Goal: Information Seeking & Learning: Learn about a topic

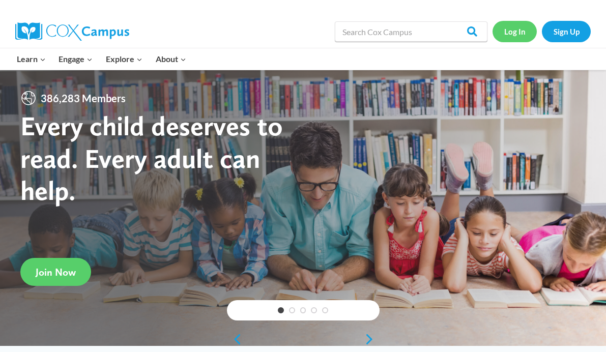
click at [522, 35] on link "Log In" at bounding box center [514, 31] width 44 height 21
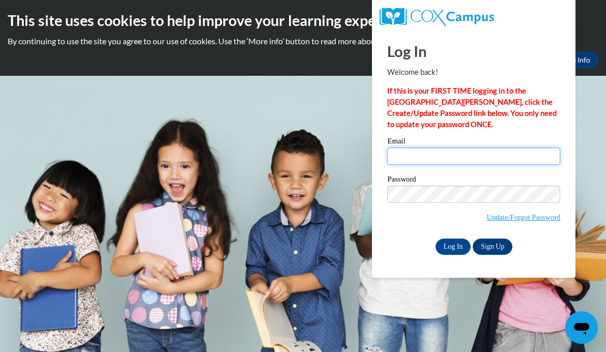
type input "kscontreras@mail.lipscomb.edu"
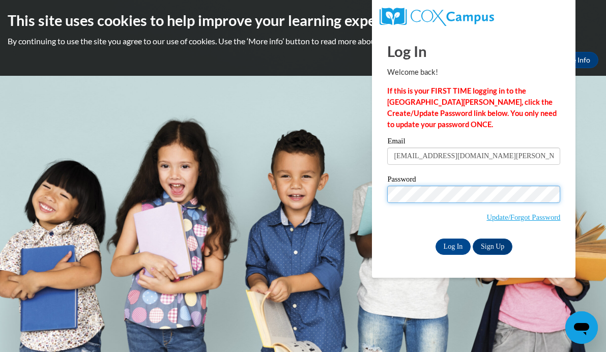
click at [452, 245] on input "Log In" at bounding box center [453, 246] width 36 height 16
click at [447, 240] on input "Log In" at bounding box center [453, 246] width 36 height 16
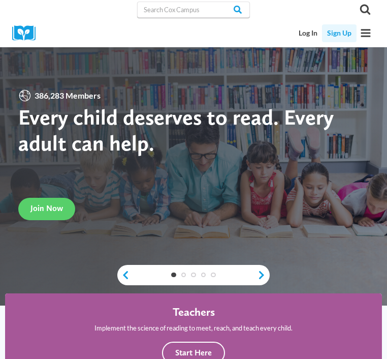
click at [336, 36] on link "Sign Up" at bounding box center [339, 33] width 34 height 18
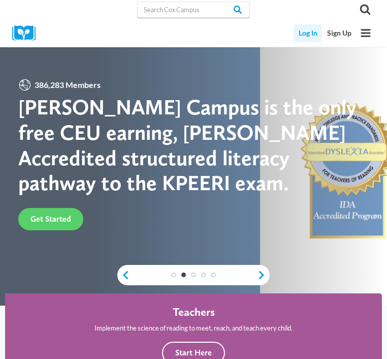
click at [316, 37] on link "Log In" at bounding box center [308, 33] width 28 height 18
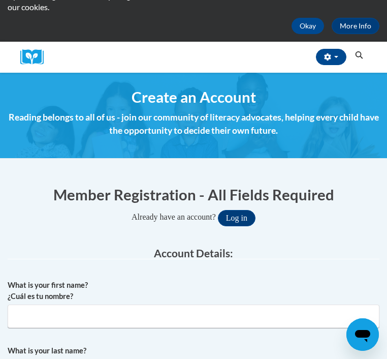
scroll to position [77, 0]
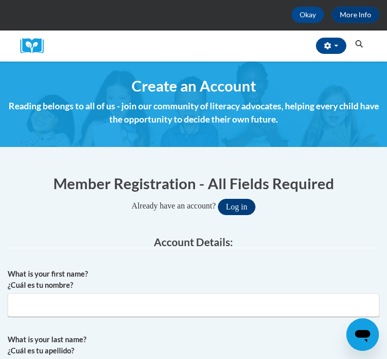
click at [244, 203] on button "Log in" at bounding box center [237, 207] width 38 height 16
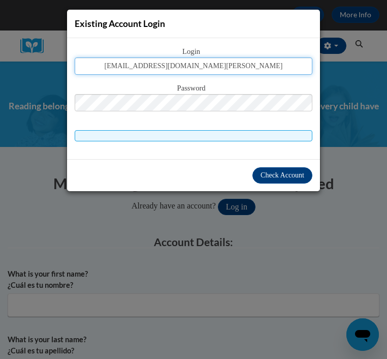
type input "kscontreras@mail.lipscomb.edu"
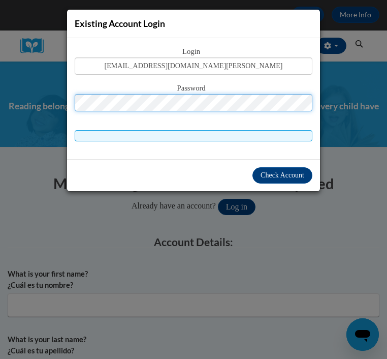
click at [240, 206] on button "Log in" at bounding box center [237, 207] width 38 height 16
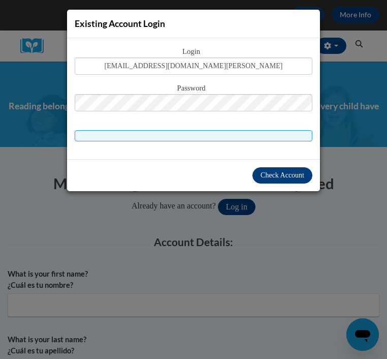
click at [275, 175] on span "Check Account" at bounding box center [283, 175] width 44 height 8
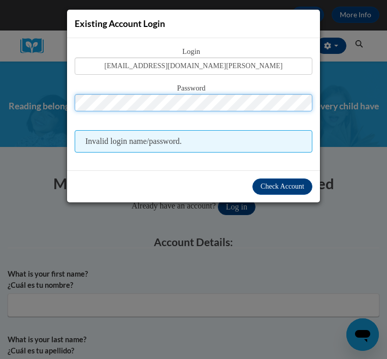
click at [240, 206] on button "Log in" at bounding box center [237, 207] width 38 height 16
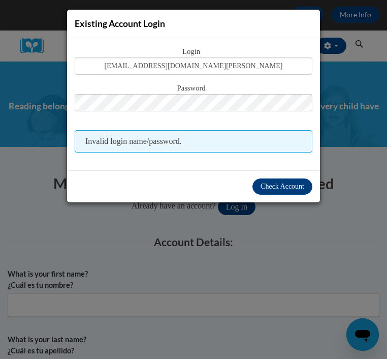
click at [154, 250] on div "Existing Account Login Login kscontreras@mail.lipscomb.edu Password Invalid log…" at bounding box center [193, 179] width 387 height 359
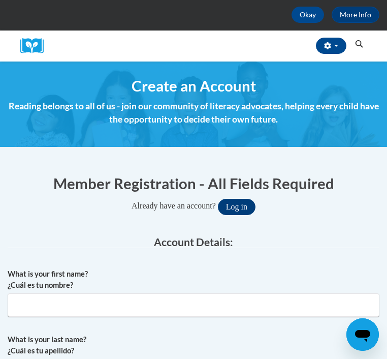
click at [243, 203] on button "Log in" at bounding box center [237, 207] width 38 height 16
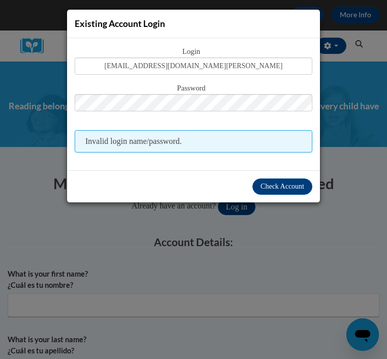
click at [174, 119] on div "Password" at bounding box center [194, 102] width 238 height 40
click at [218, 254] on div "Existing Account Login Login kscontreras@mail.lipscomb.edu Password Invalid log…" at bounding box center [193, 179] width 387 height 359
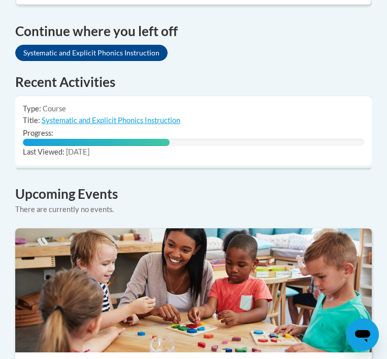
scroll to position [820, 0]
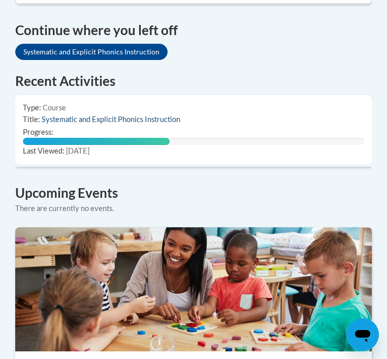
click at [145, 115] on link "Systematic and Explicit Phonics Instruction" at bounding box center [111, 119] width 139 height 9
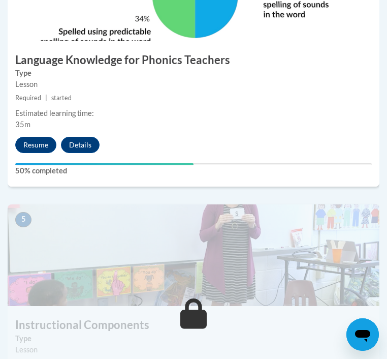
scroll to position [1198, 0]
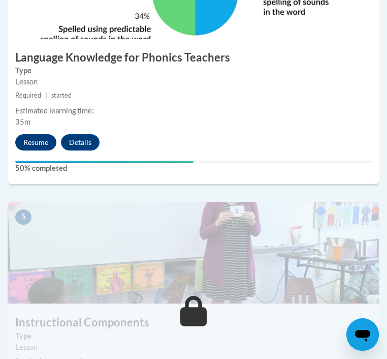
click at [52, 144] on button "Resume" at bounding box center [35, 142] width 41 height 16
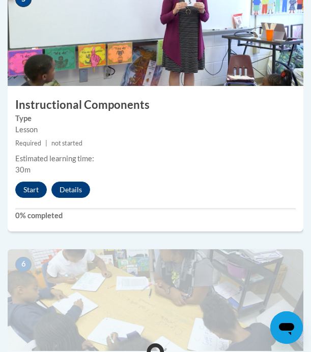
scroll to position [1454, 0]
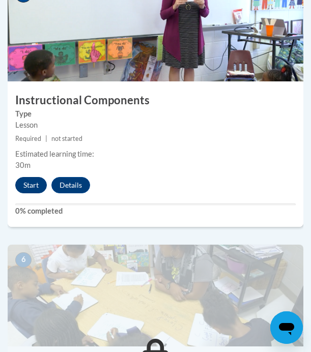
click at [31, 180] on button "Start" at bounding box center [31, 185] width 32 height 16
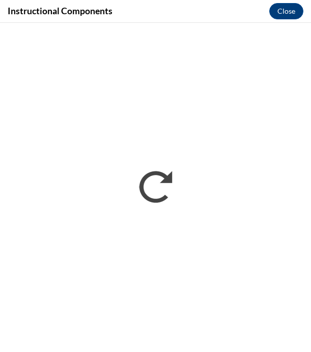
scroll to position [0, 0]
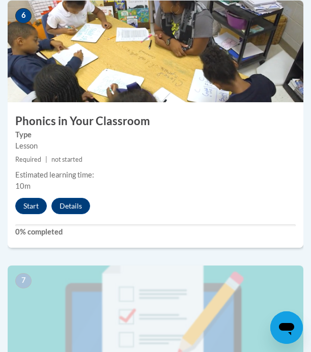
scroll to position [1701, 0]
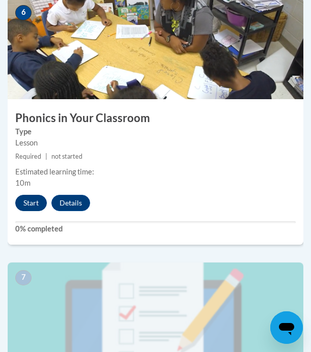
click at [40, 195] on button "Start" at bounding box center [31, 203] width 32 height 16
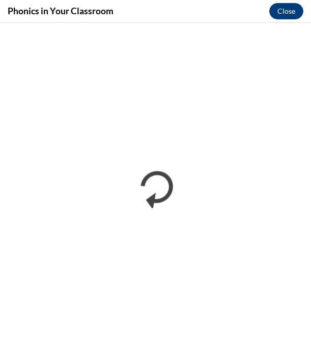
scroll to position [0, 0]
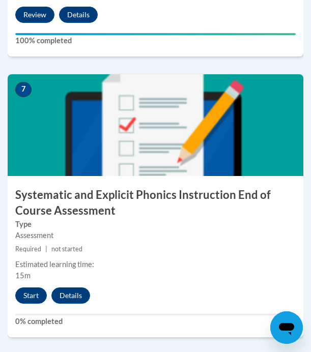
scroll to position [1925, 0]
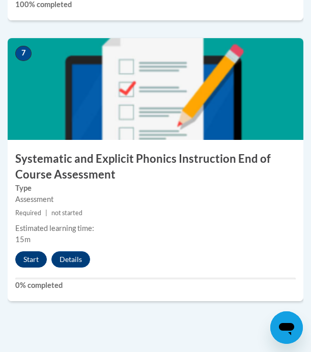
click at [35, 255] on button "Start" at bounding box center [31, 259] width 32 height 16
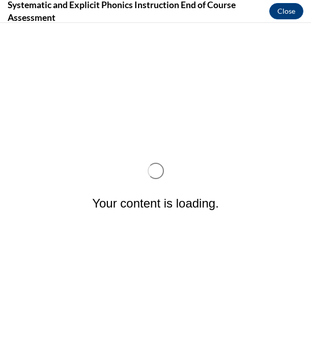
scroll to position [0, 0]
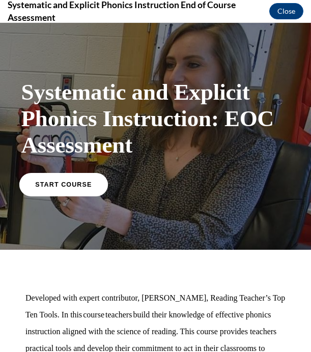
click at [83, 179] on link "START COURSE" at bounding box center [63, 183] width 88 height 23
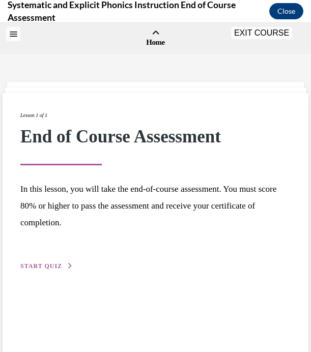
scroll to position [32, 0]
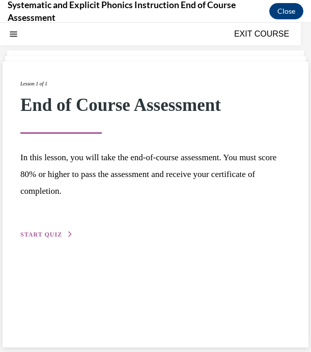
click at [56, 234] on span "START QUIZ" at bounding box center [41, 234] width 42 height 7
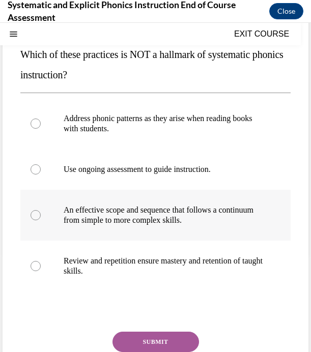
scroll to position [117, 0]
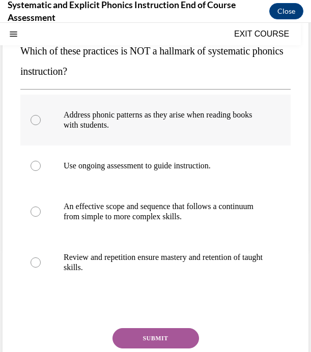
click at [106, 131] on div at bounding box center [155, 120] width 270 height 51
click at [128, 329] on button "SUBMIT" at bounding box center [155, 338] width 86 height 20
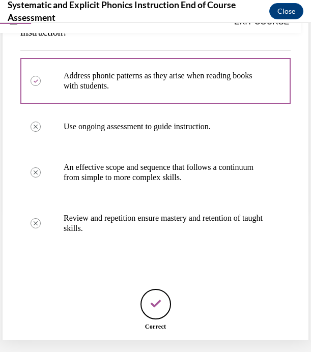
scroll to position [207, 0]
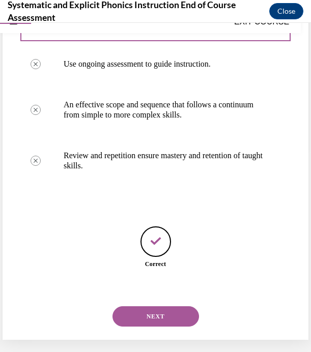
click at [130, 307] on button "NEXT" at bounding box center [155, 316] width 86 height 20
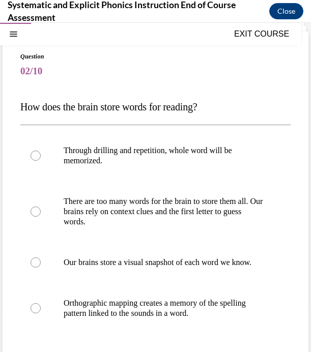
scroll to position [63, 0]
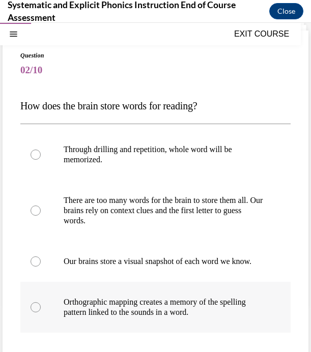
click at [131, 309] on p "Orthographic mapping creates a memory of the spelling pattern linked to the sou…" at bounding box center [164, 307] width 201 height 20
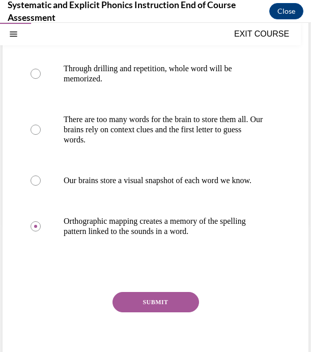
click at [142, 312] on button "SUBMIT" at bounding box center [155, 302] width 86 height 20
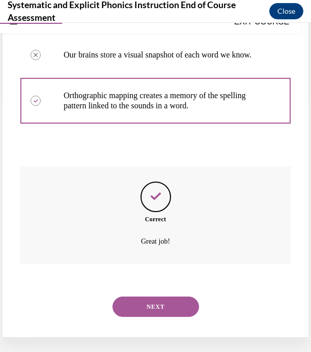
click at [142, 304] on button "NEXT" at bounding box center [155, 306] width 86 height 20
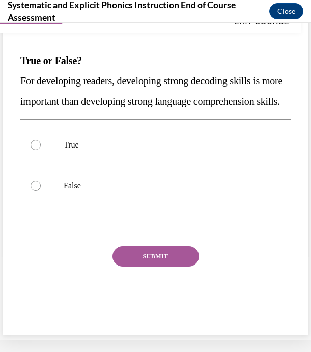
scroll to position [0, 0]
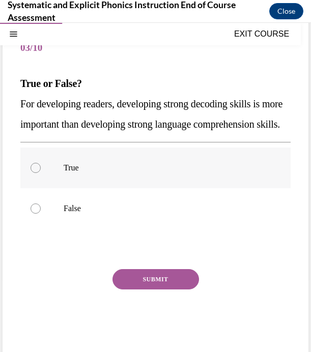
click at [70, 188] on div at bounding box center [155, 167] width 270 height 41
click at [126, 229] on div at bounding box center [155, 208] width 270 height 41
click at [135, 289] on button "SUBMIT" at bounding box center [155, 279] width 86 height 20
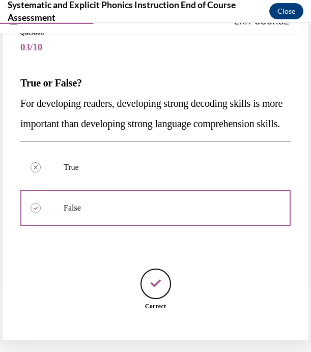
scroll to position [136, 0]
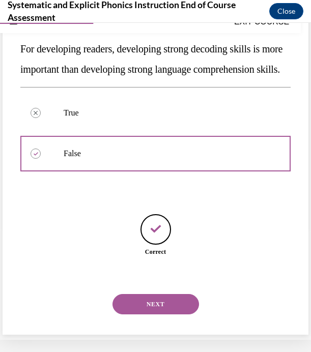
click at [138, 304] on button "NEXT" at bounding box center [155, 304] width 86 height 20
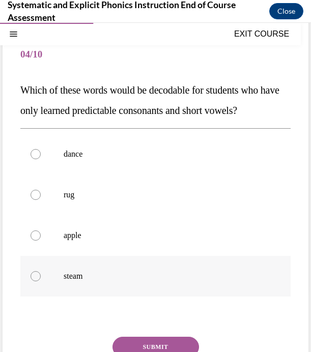
scroll to position [81, 0]
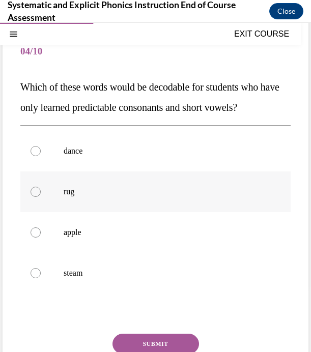
click at [147, 186] on div at bounding box center [155, 191] width 270 height 41
click at [138, 338] on button "SUBMIT" at bounding box center [155, 344] width 86 height 20
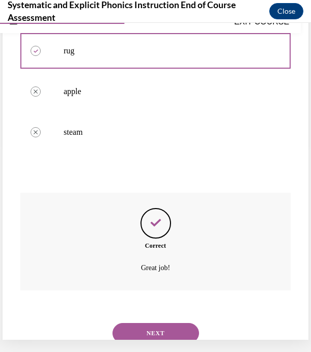
scroll to position [226, 0]
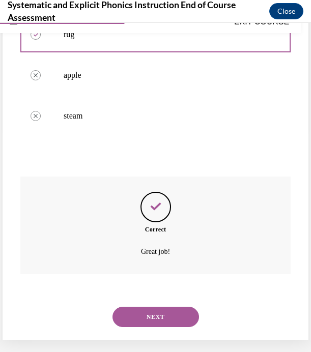
click at [139, 314] on button "NEXT" at bounding box center [155, 317] width 86 height 20
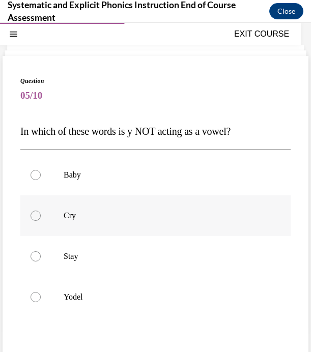
scroll to position [42, 0]
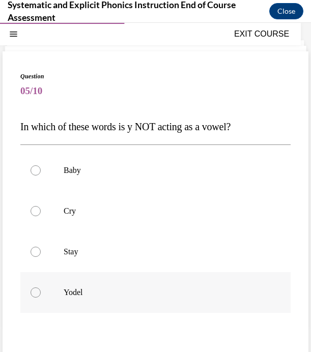
click at [129, 291] on p "Yodel" at bounding box center [164, 292] width 201 height 10
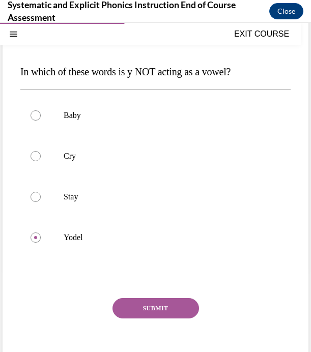
click at [130, 304] on button "SUBMIT" at bounding box center [155, 308] width 86 height 20
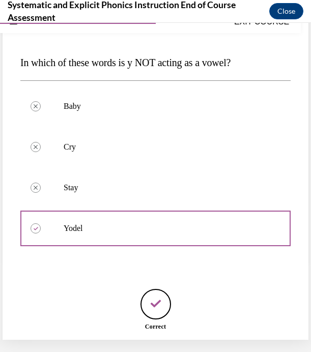
scroll to position [156, 0]
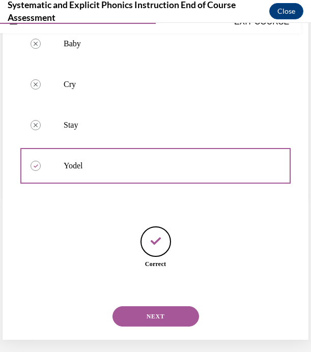
click at [130, 306] on button "NEXT" at bounding box center [155, 316] width 86 height 20
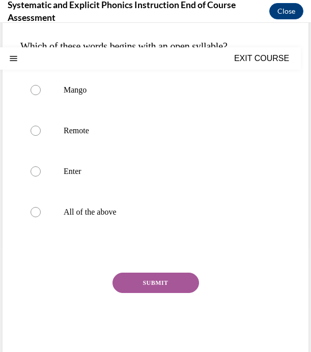
scroll to position [11, 0]
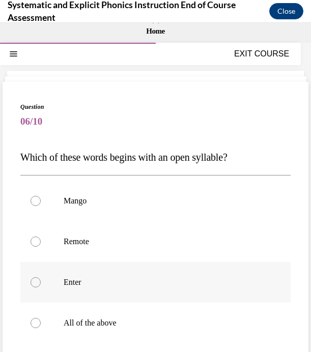
click at [124, 283] on p "Enter" at bounding box center [164, 282] width 201 height 10
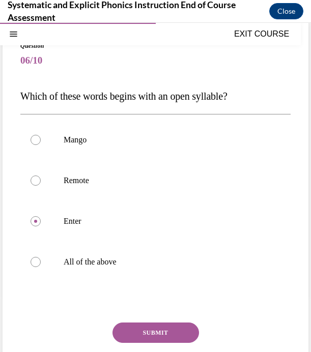
click at [128, 334] on button "SUBMIT" at bounding box center [155, 332] width 86 height 20
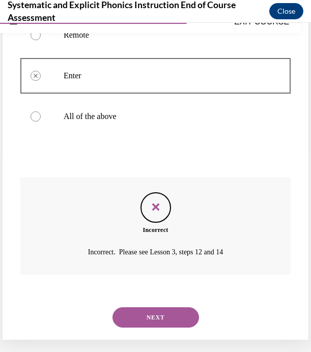
scroll to position [206, 0]
click at [127, 307] on button "NEXT" at bounding box center [155, 317] width 86 height 20
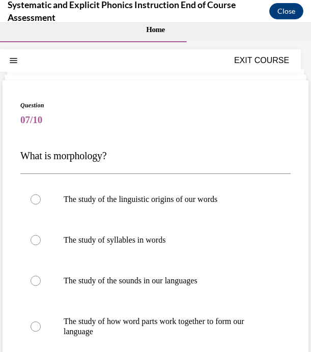
scroll to position [17, 0]
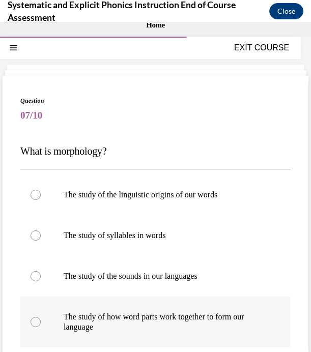
click at [131, 312] on p "The study of how word parts work together to form our language" at bounding box center [164, 322] width 201 height 20
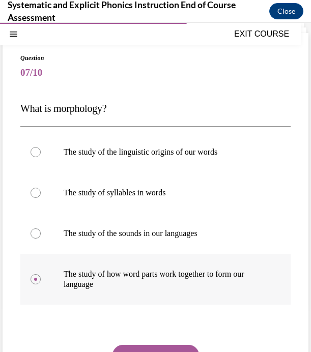
scroll to position [67, 0]
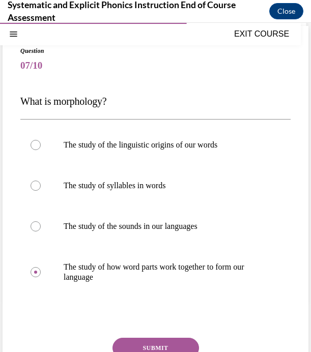
click at [136, 343] on button "SUBMIT" at bounding box center [155, 348] width 86 height 20
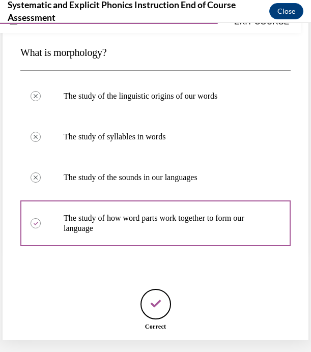
scroll to position [166, 0]
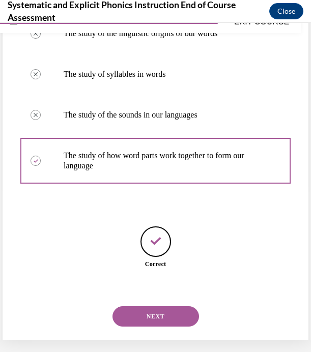
click at [142, 306] on button "NEXT" at bounding box center [155, 316] width 86 height 20
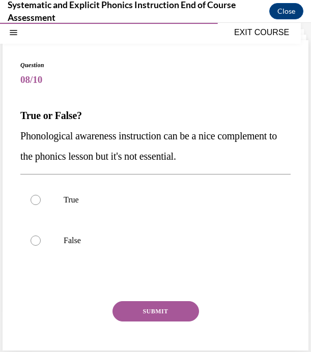
scroll to position [0, 0]
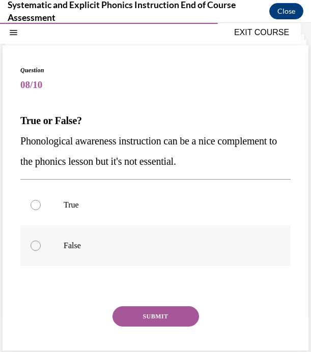
click at [83, 249] on p "False" at bounding box center [164, 245] width 201 height 10
click at [122, 311] on button "SUBMIT" at bounding box center [155, 316] width 86 height 20
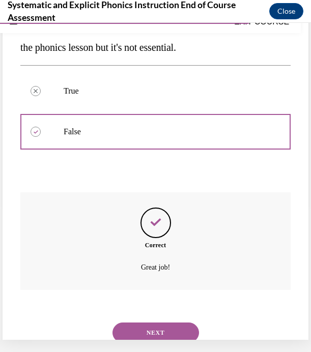
scroll to position [165, 0]
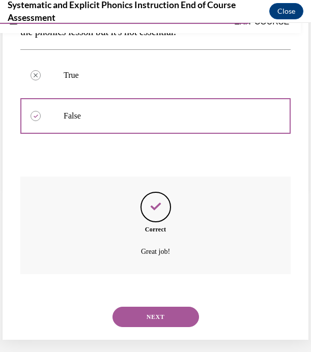
click at [131, 311] on button "NEXT" at bounding box center [155, 317] width 86 height 20
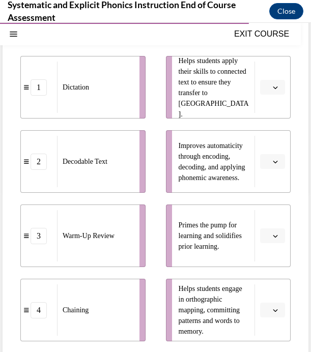
scroll to position [174, 0]
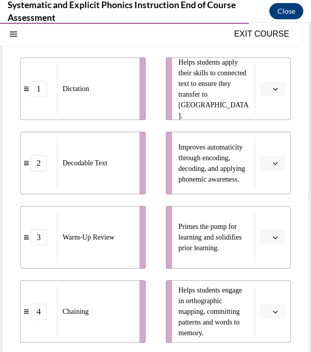
click at [277, 88] on icon "button" at bounding box center [275, 89] width 5 height 3
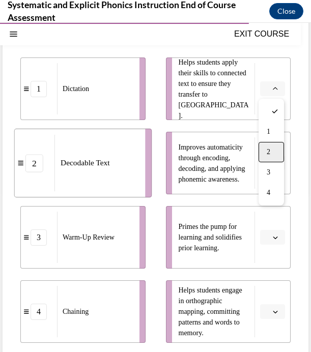
click at [271, 150] on div "2" at bounding box center [270, 152] width 25 height 20
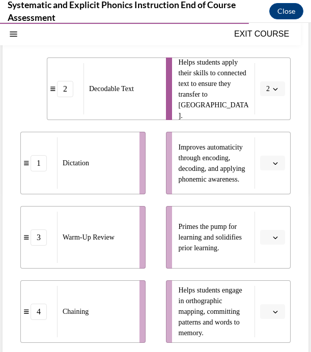
click at [272, 237] on span "button" at bounding box center [275, 237] width 7 height 7
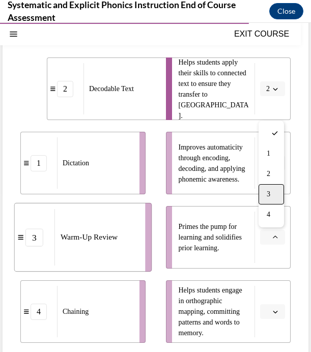
click at [266, 193] on span "3" at bounding box center [268, 194] width 4 height 8
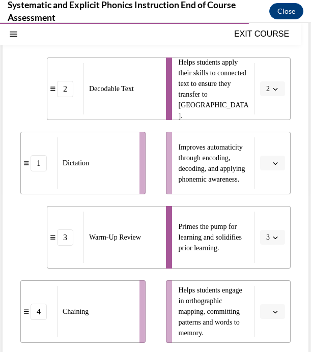
click at [277, 313] on icon "button" at bounding box center [275, 311] width 5 height 5
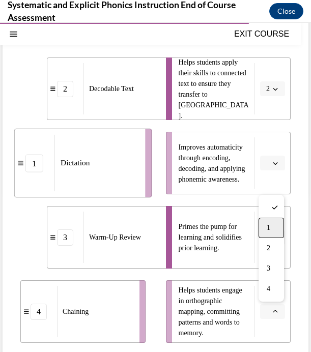
click at [275, 228] on div "1" at bounding box center [270, 228] width 25 height 20
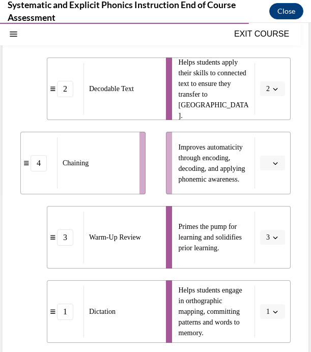
click at [274, 161] on icon "button" at bounding box center [275, 163] width 5 height 5
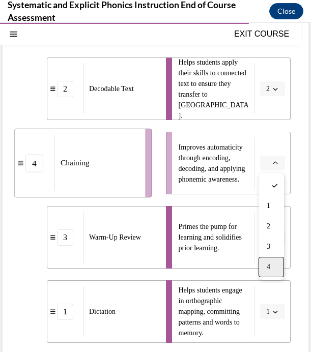
click at [273, 266] on div "4" at bounding box center [270, 267] width 25 height 20
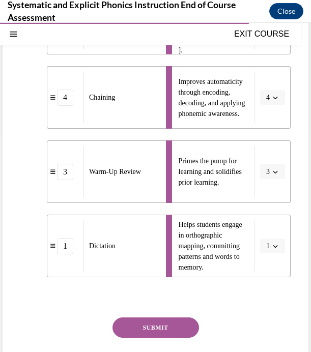
click at [177, 330] on button "SUBMIT" at bounding box center [155, 327] width 86 height 20
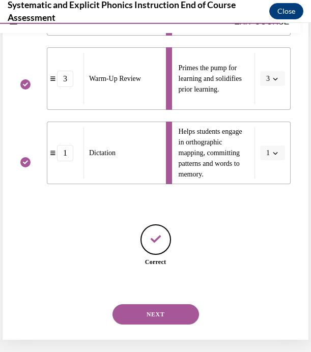
scroll to position [0, 0]
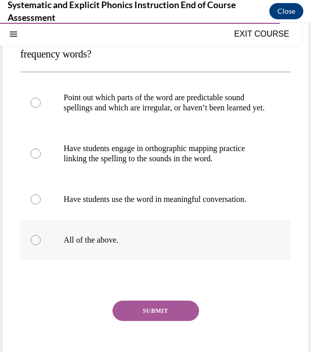
scroll to position [140, 0]
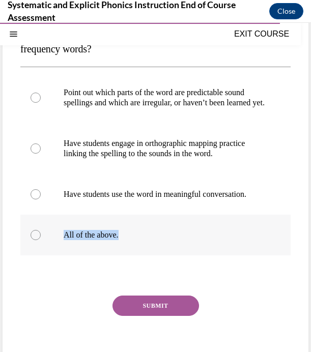
click at [128, 250] on div "All of the above." at bounding box center [155, 235] width 270 height 41
click at [132, 316] on button "SUBMIT" at bounding box center [155, 305] width 86 height 20
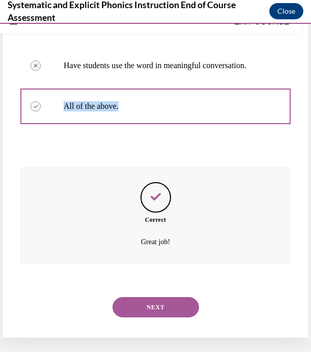
scroll to position [257, 0]
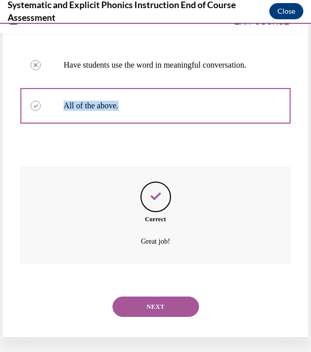
click at [136, 310] on button "NEXT" at bounding box center [155, 306] width 86 height 20
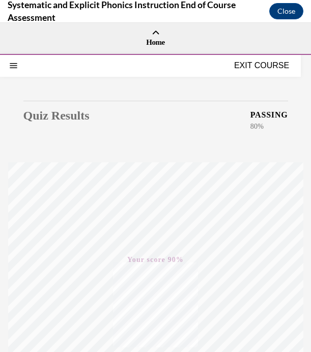
scroll to position [0, 0]
click at [253, 68] on button "EXIT COURSE" at bounding box center [261, 65] width 61 height 12
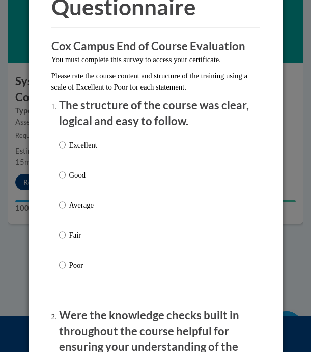
scroll to position [109, 0]
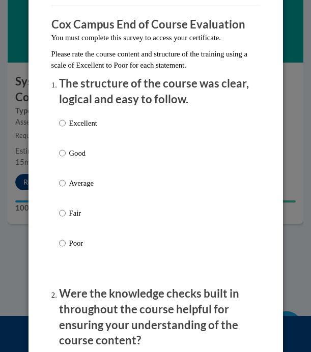
click at [68, 154] on label "Good" at bounding box center [78, 160] width 38 height 27
click at [66, 154] on input "Good" at bounding box center [62, 152] width 7 height 11
radio input "true"
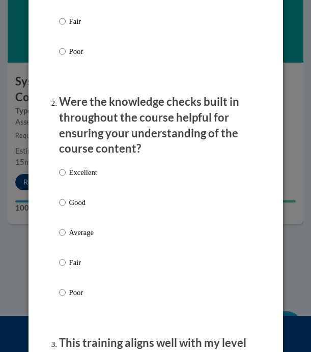
scroll to position [302, 0]
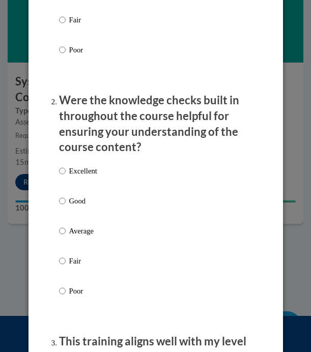
click at [62, 198] on input "Good" at bounding box center [62, 200] width 7 height 11
radio input "true"
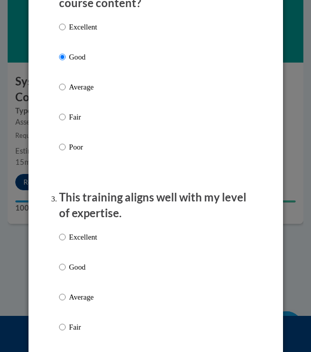
scroll to position [509, 0]
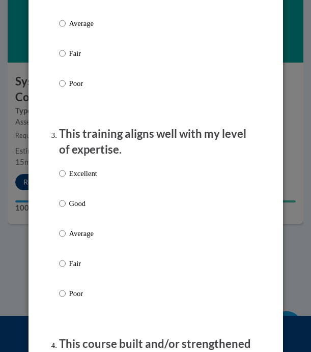
click at [61, 198] on input "Good" at bounding box center [62, 203] width 7 height 11
radio input "true"
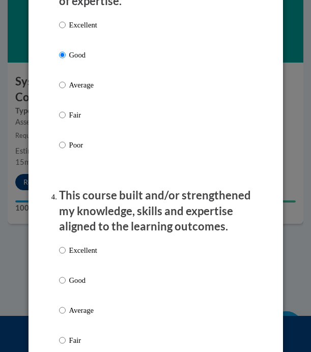
scroll to position [667, 0]
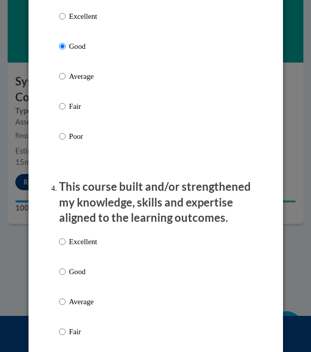
click at [61, 267] on input "Good" at bounding box center [62, 271] width 7 height 11
radio input "true"
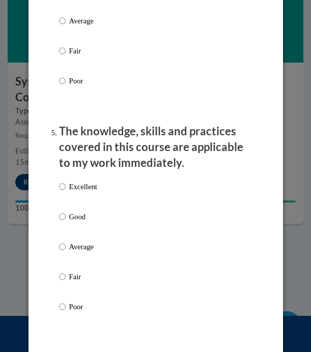
click at [68, 211] on label "Good" at bounding box center [78, 224] width 38 height 27
click at [66, 211] on input "Good" at bounding box center [62, 216] width 7 height 11
radio input "true"
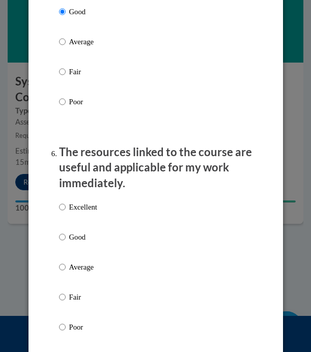
scroll to position [1157, 0]
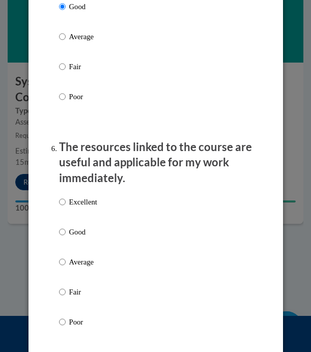
click at [63, 226] on input "Good" at bounding box center [62, 231] width 7 height 11
radio input "true"
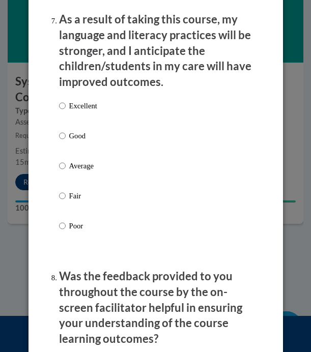
scroll to position [1509, 0]
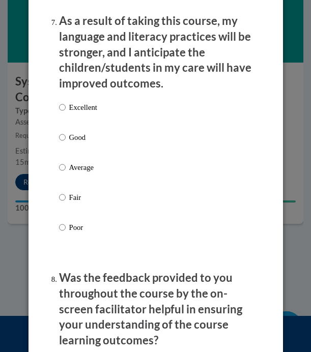
click at [65, 132] on label "Good" at bounding box center [78, 145] width 38 height 27
click at [65, 132] on input "Good" at bounding box center [62, 137] width 7 height 11
radio input "true"
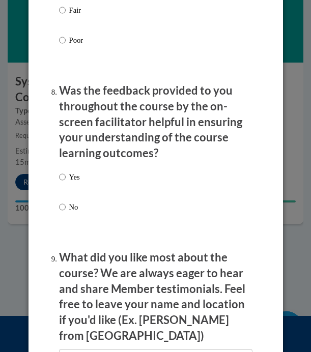
scroll to position [1717, 0]
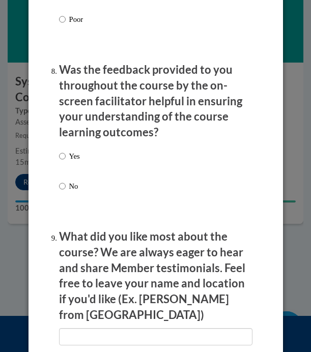
click at [65, 151] on input "Yes" at bounding box center [62, 156] width 7 height 11
radio input "true"
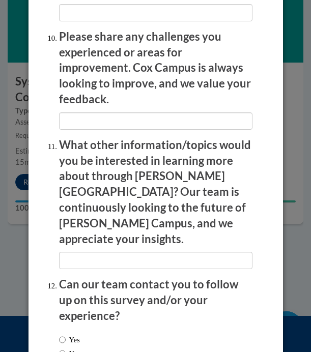
scroll to position [2040, 0]
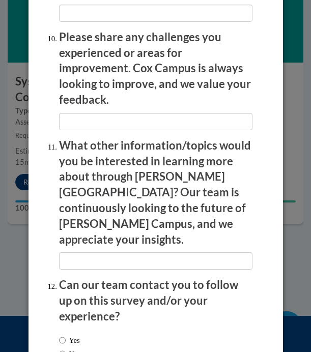
click at [63, 348] on input "No" at bounding box center [62, 353] width 7 height 11
radio input "true"
